Goal: Task Accomplishment & Management: Use online tool/utility

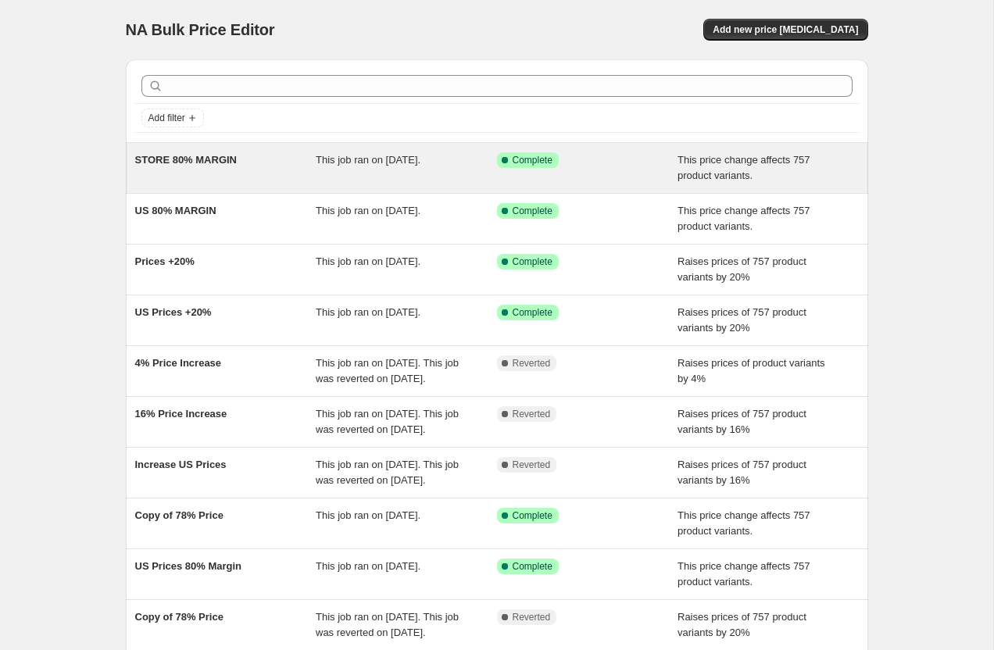
click at [171, 166] on div "STORE 80% MARGIN" at bounding box center [225, 167] width 181 height 31
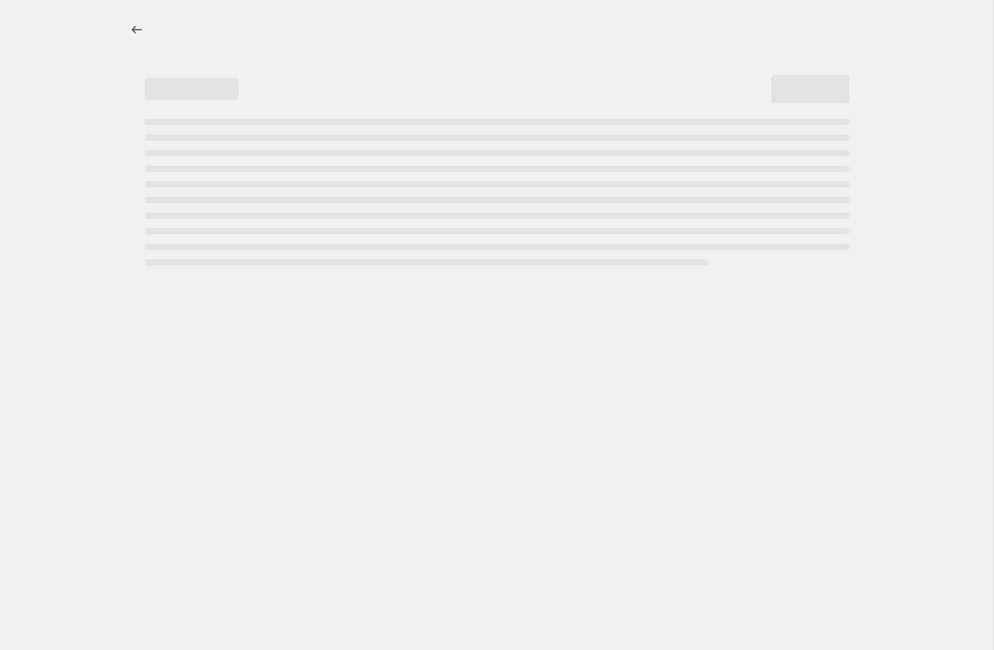
select select "margin"
select select "pp"
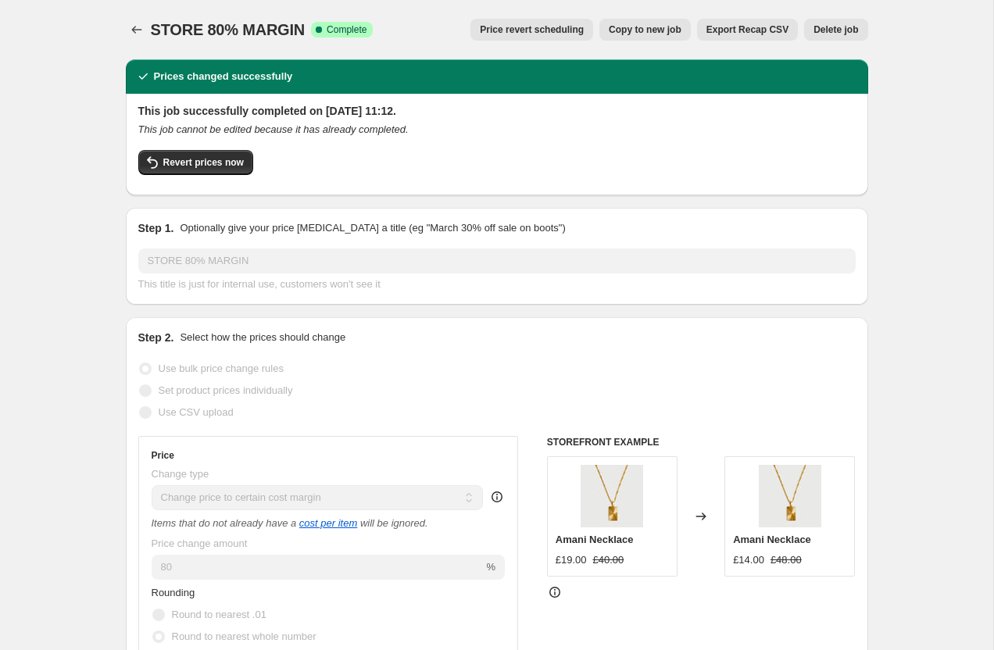
click at [647, 30] on span "Copy to new job" at bounding box center [645, 29] width 73 height 13
select select "margin"
select select "pp"
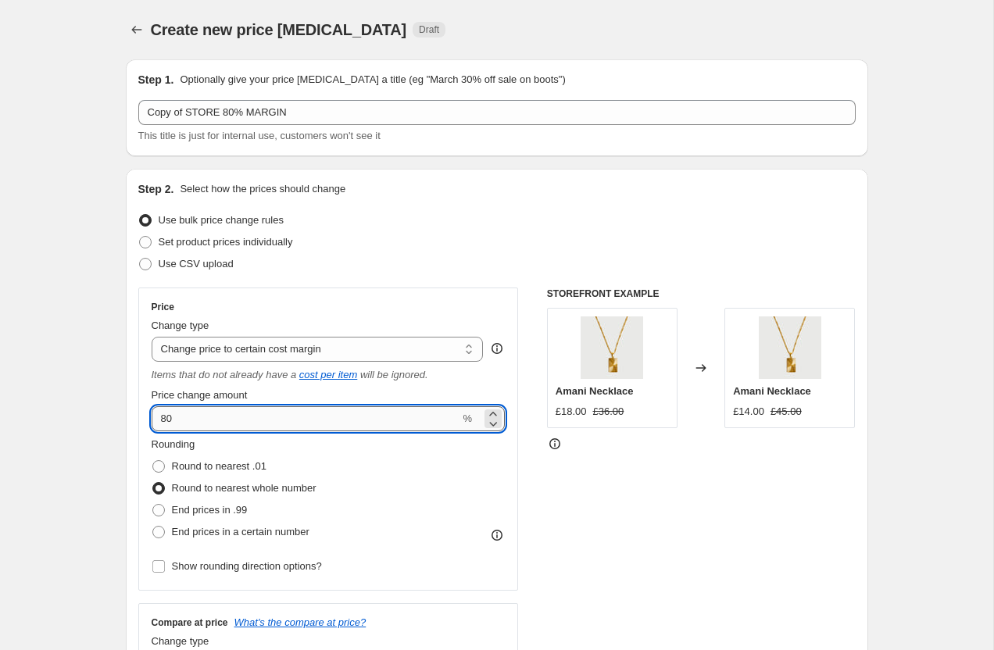
click at [207, 416] on input "80" at bounding box center [306, 418] width 309 height 25
drag, startPoint x: 207, startPoint y: 416, endPoint x: 137, endPoint y: 416, distance: 70.3
click at [137, 416] on div "Step 2. Select how the prices should change Use bulk price change rules Set pro…" at bounding box center [497, 561] width 742 height 784
click at [184, 350] on select "Change the price to a certain amount Change the price by a certain amount Chang…" at bounding box center [318, 349] width 332 height 25
drag, startPoint x: 191, startPoint y: 416, endPoint x: 152, endPoint y: 416, distance: 39.8
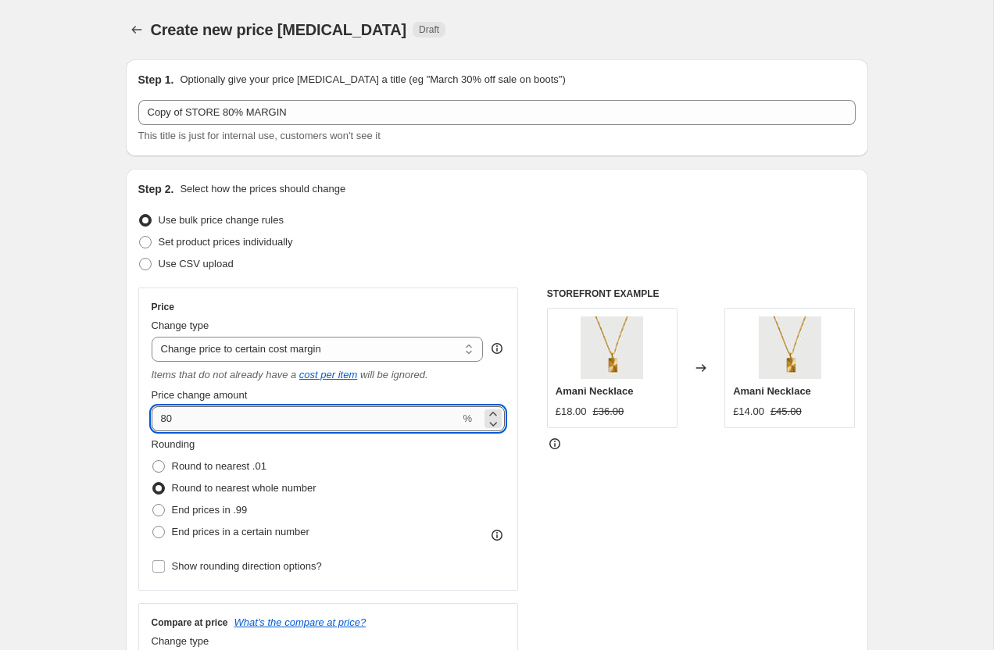
click at [152, 416] on input "80" at bounding box center [306, 418] width 309 height 25
type input "87.5"
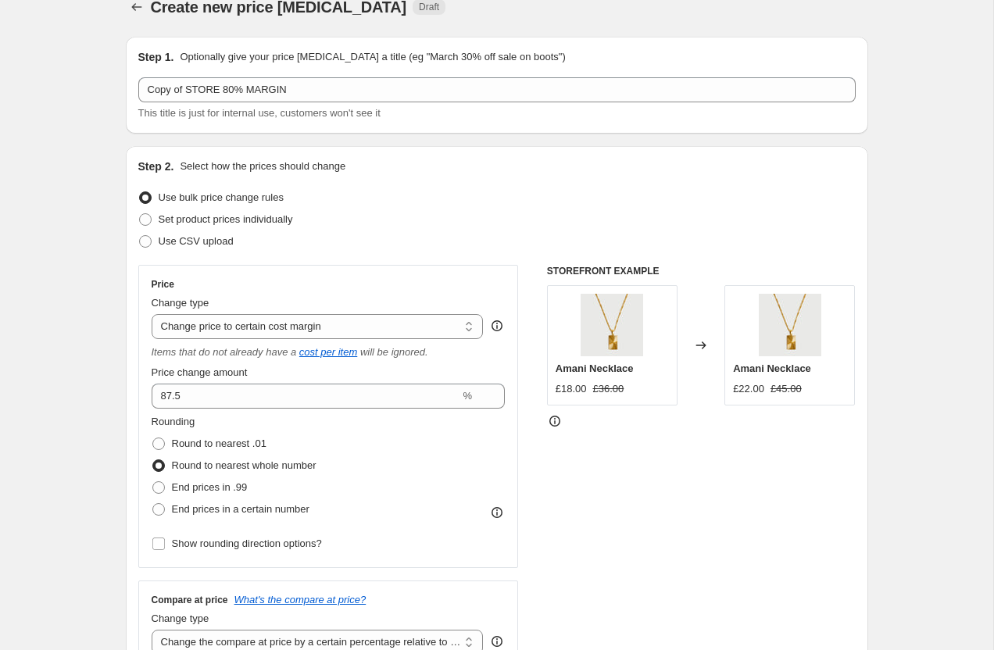
scroll to position [23, 0]
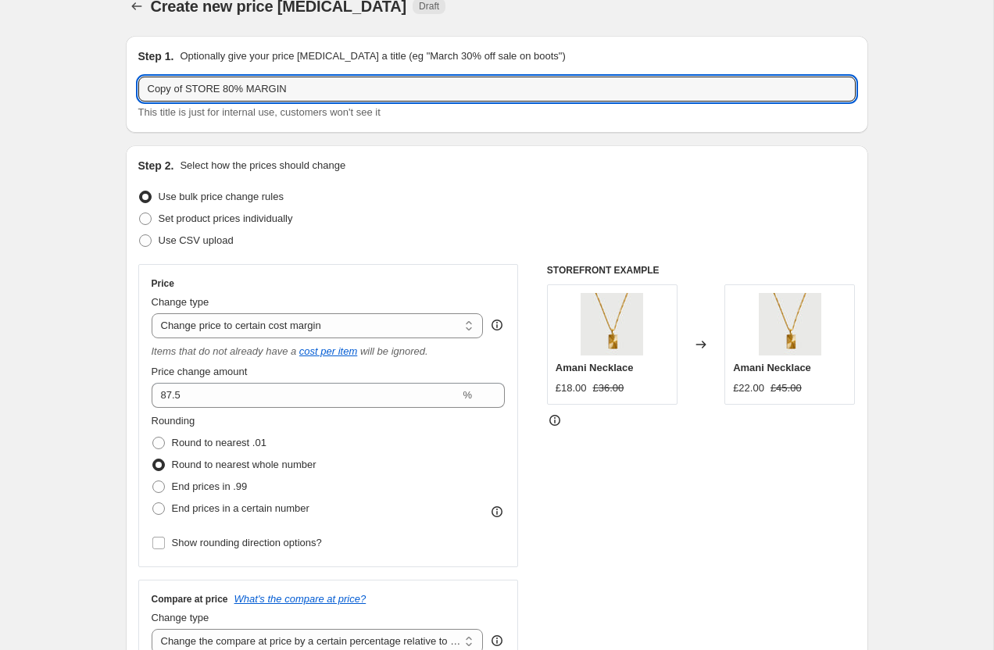
drag, startPoint x: 303, startPoint y: 95, endPoint x: 56, endPoint y: 96, distance: 246.9
type input "87.5% Margin"
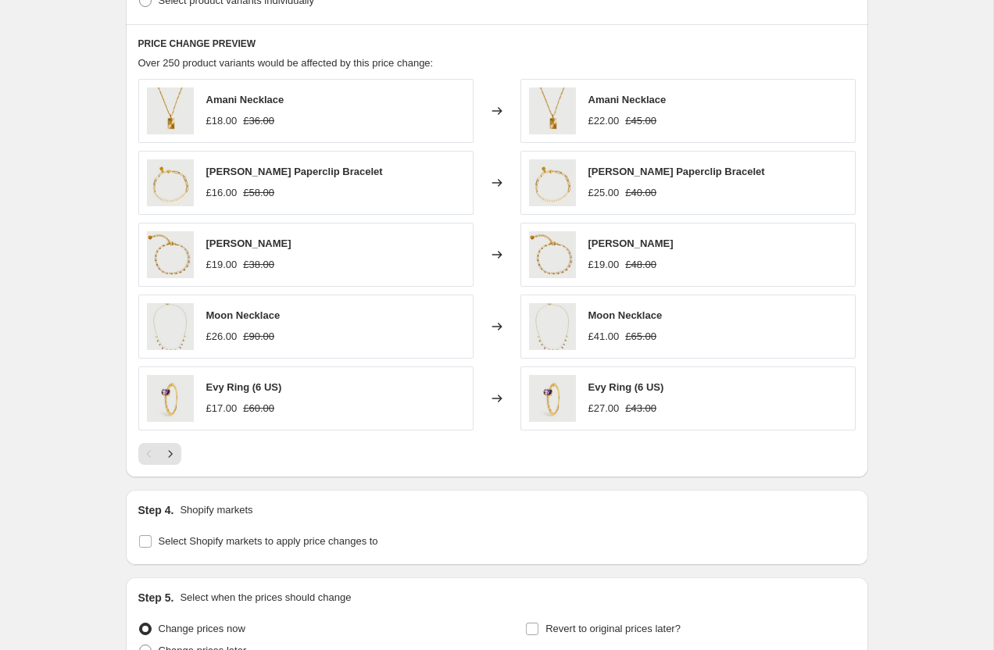
scroll to position [1096, 0]
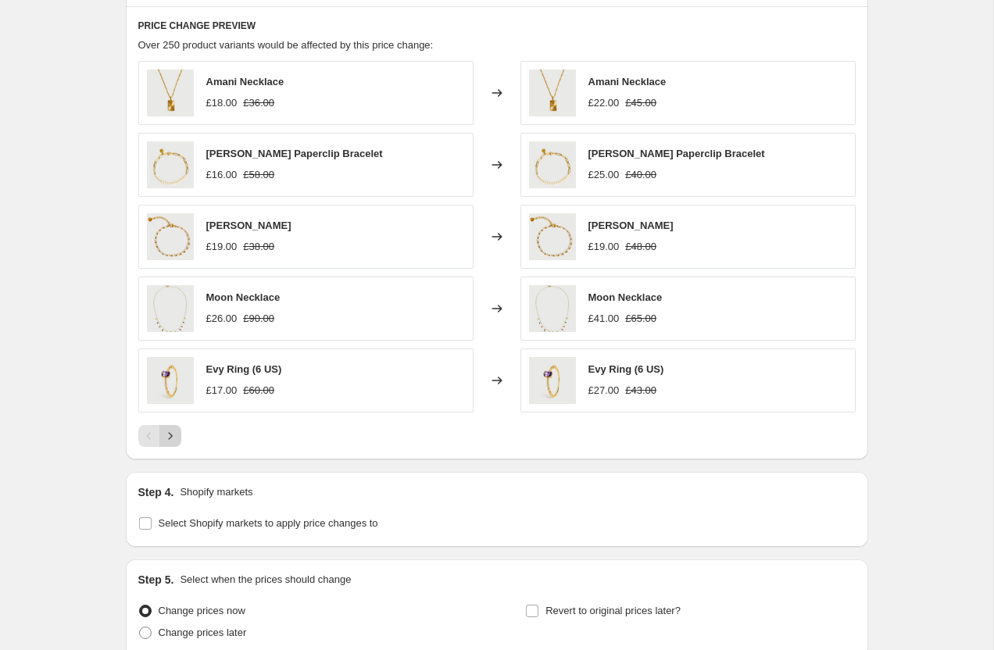
click at [174, 437] on icon "Next" at bounding box center [171, 436] width 16 height 16
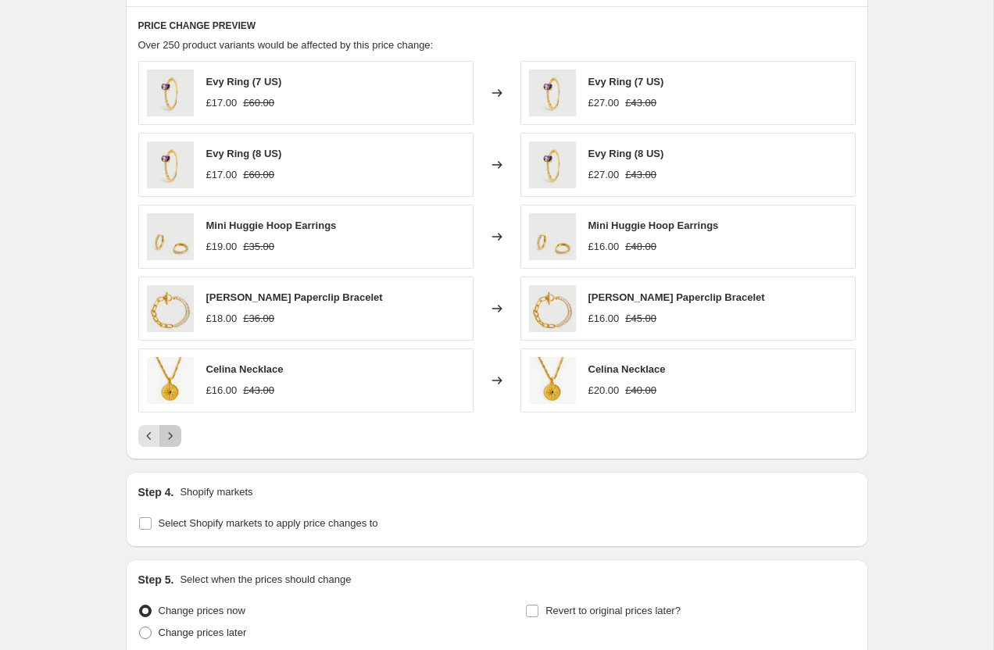
click at [174, 437] on icon "Next" at bounding box center [171, 436] width 16 height 16
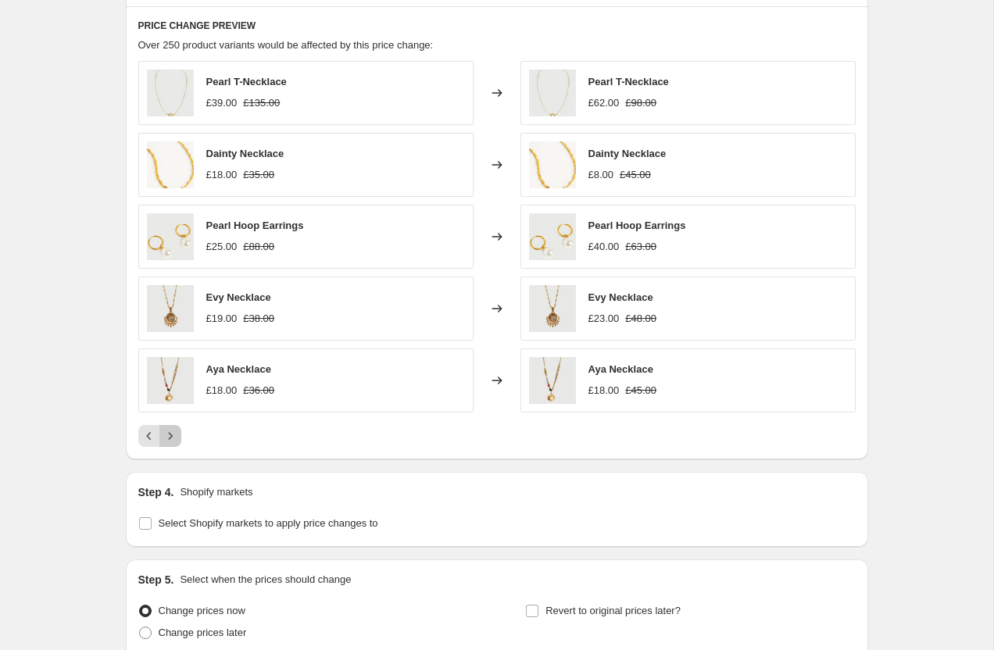
click at [173, 432] on icon "Next" at bounding box center [171, 436] width 16 height 16
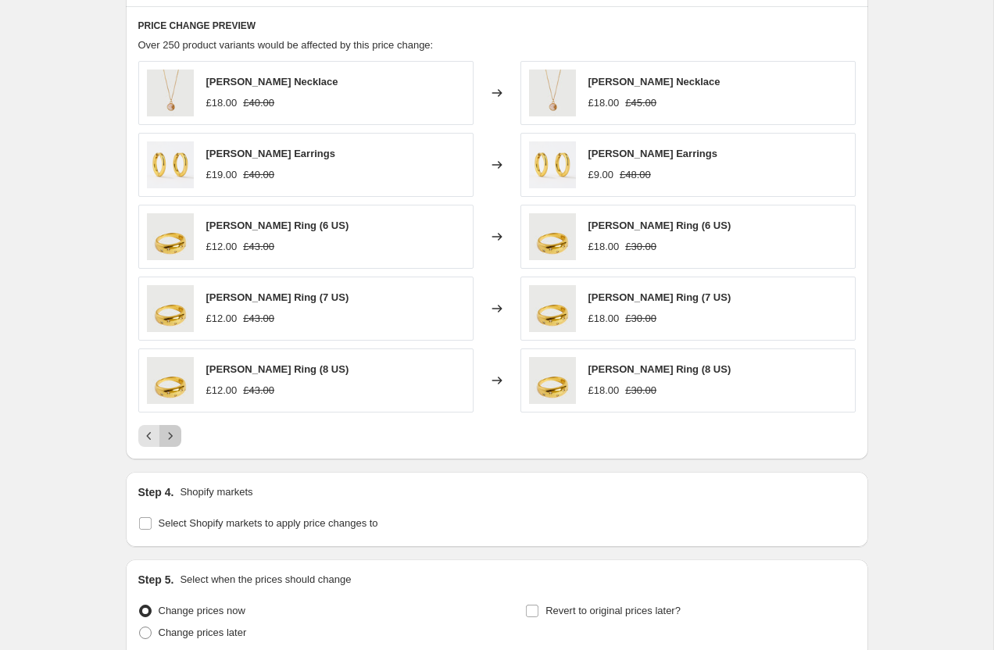
click at [173, 432] on icon "Next" at bounding box center [171, 436] width 16 height 16
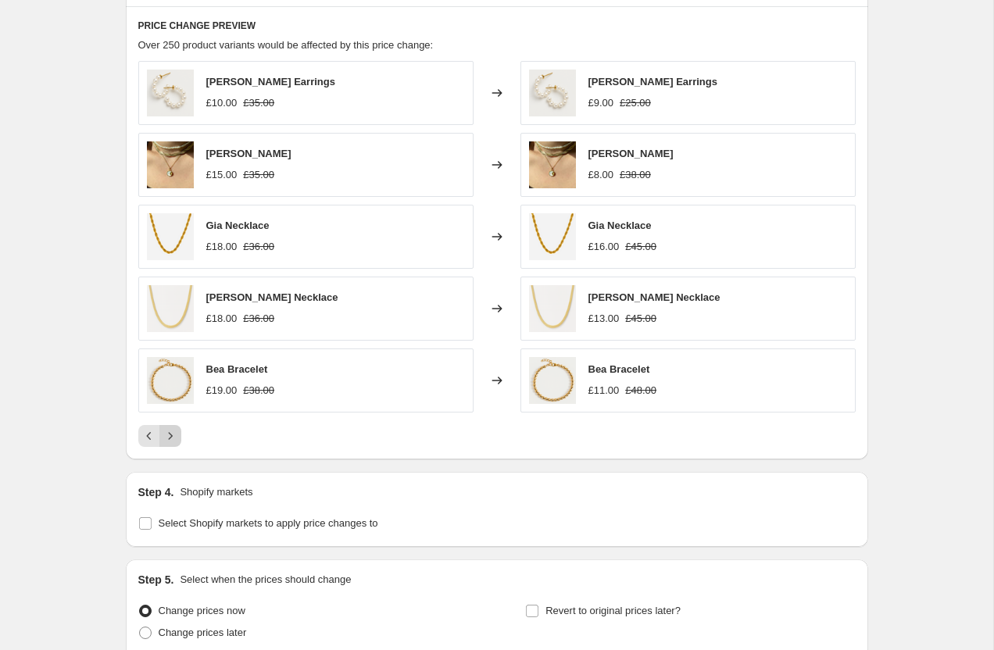
click at [173, 432] on icon "Next" at bounding box center [171, 436] width 16 height 16
